Goal: Information Seeking & Learning: Find specific fact

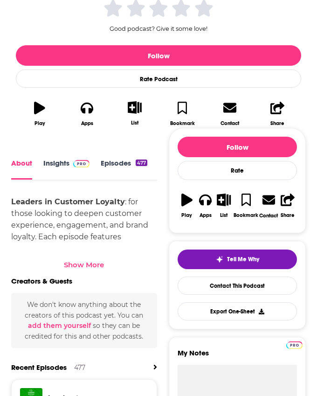
scroll to position [133, 0]
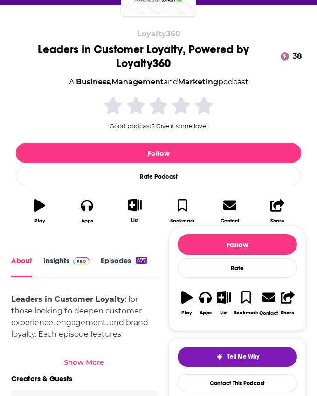
click at [63, 266] on link "Insights" at bounding box center [66, 267] width 46 height 21
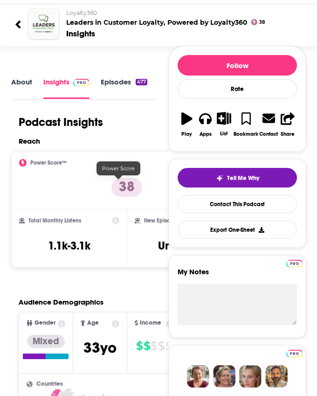
scroll to position [85, 0]
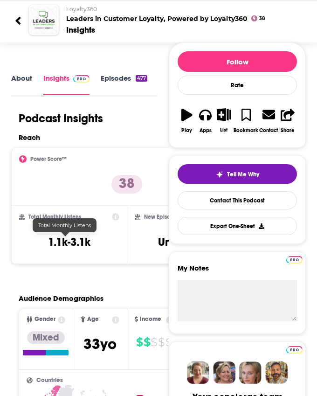
click at [69, 240] on h3 "1.1k-3.1k" at bounding box center [69, 242] width 42 height 14
copy div "1.1k-3.1k"
